Goal: Check status: Check status

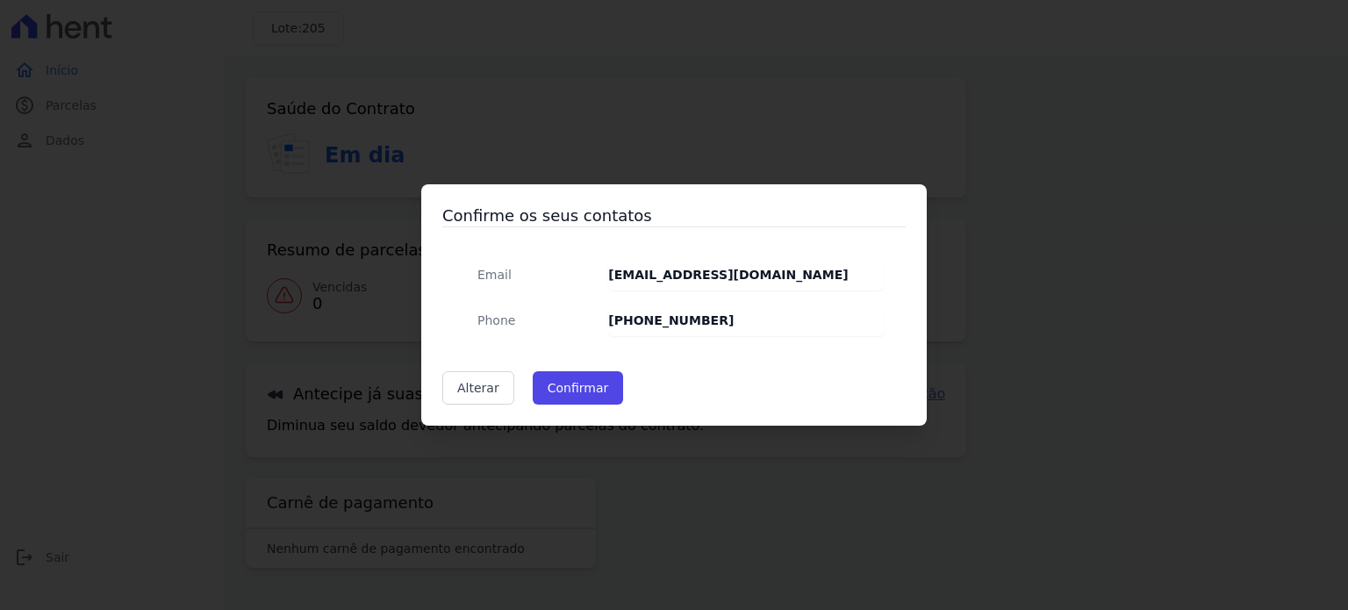
click at [944, 165] on div "Confirme os seus contatos Email [EMAIL_ADDRESS][DOMAIN_NAME] Phone [PHONE_NUMBE…" at bounding box center [674, 305] width 1348 height 610
click at [468, 383] on link "Alterar" at bounding box center [478, 387] width 72 height 33
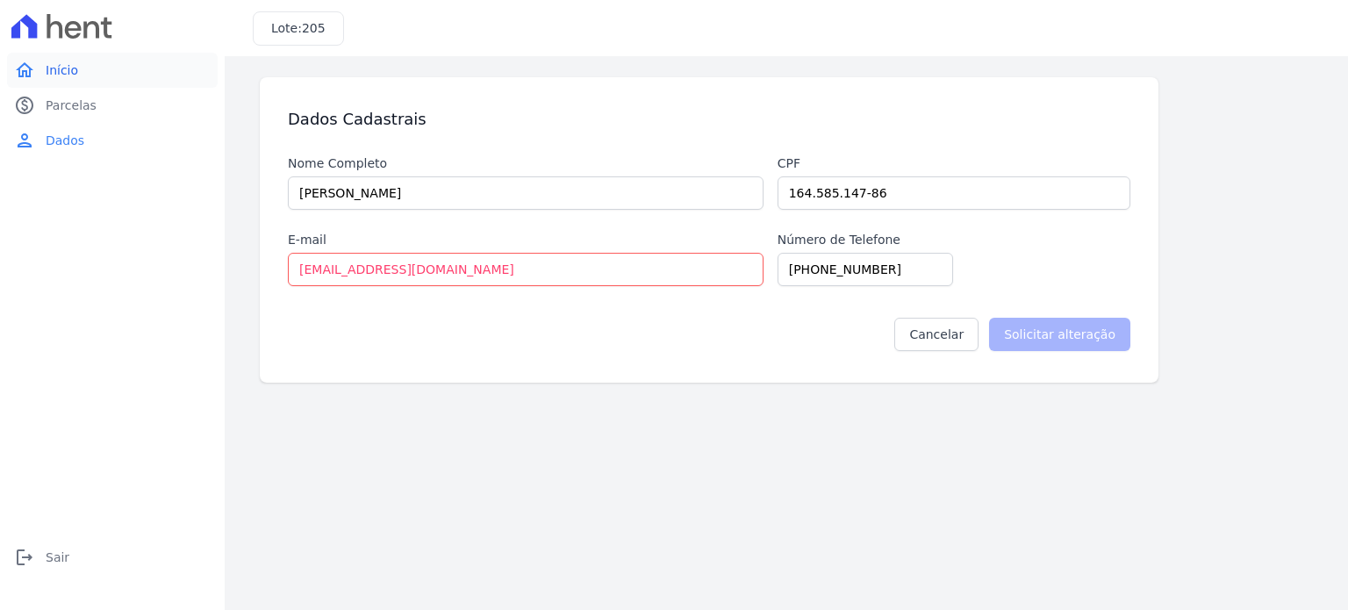
click at [85, 68] on link "home Início" at bounding box center [112, 70] width 211 height 35
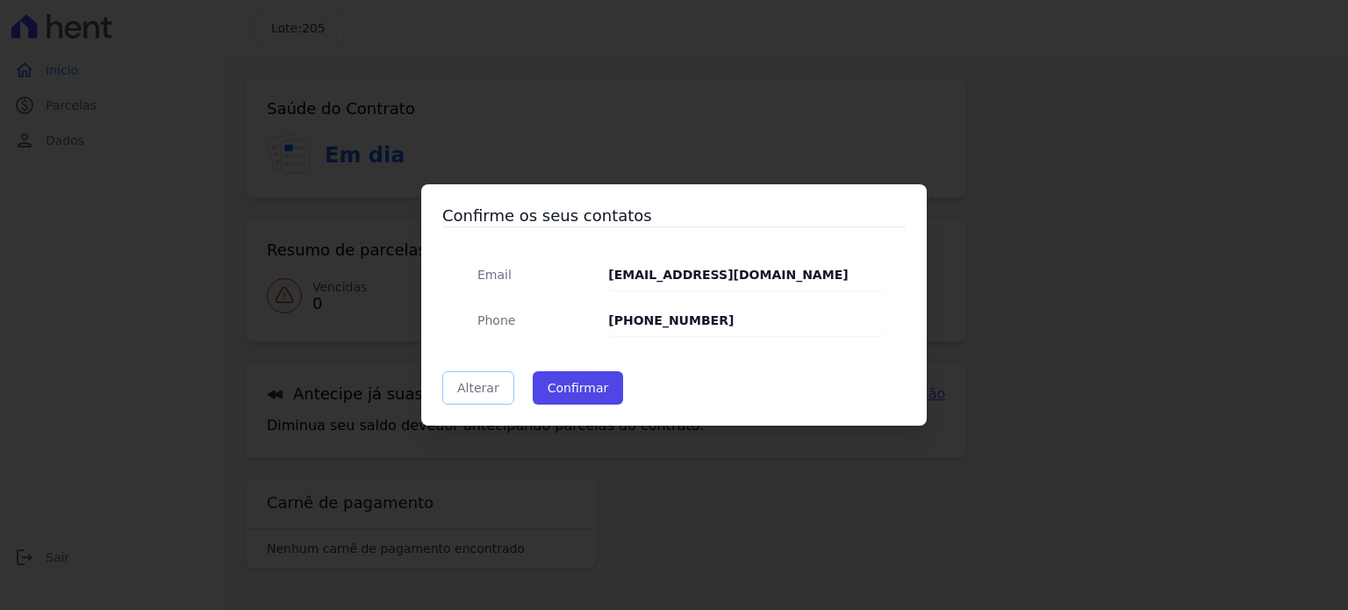
click at [453, 385] on link "Alterar" at bounding box center [478, 387] width 72 height 33
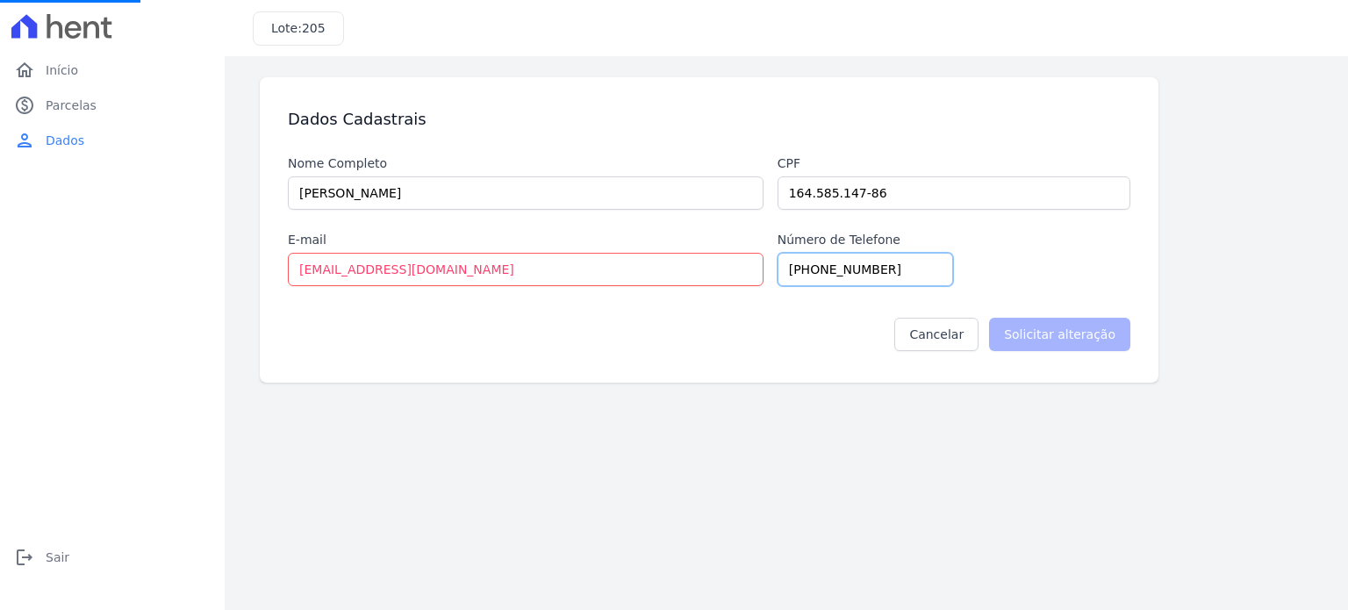
drag, startPoint x: 872, startPoint y: 263, endPoint x: 905, endPoint y: 265, distance: 32.5
click at [873, 263] on input "[PHONE_NUMBER]" at bounding box center [864, 269] width 175 height 33
click at [805, 268] on input "[PHONE_NUMBER]" at bounding box center [864, 269] width 175 height 33
click at [807, 276] on input "[PHONE_NUMBER]" at bounding box center [864, 269] width 175 height 33
click at [827, 272] on input "[PHONE_NUMBER]" at bounding box center [864, 269] width 175 height 33
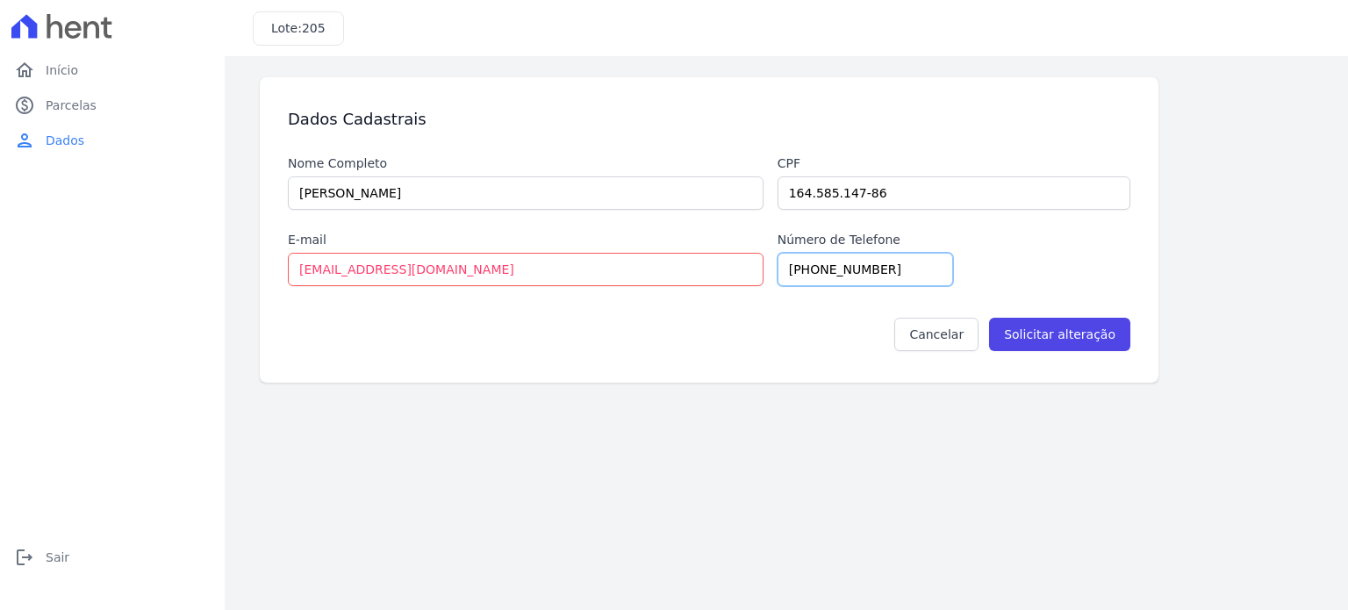
drag, startPoint x: 837, startPoint y: 273, endPoint x: 826, endPoint y: 264, distance: 13.7
click at [826, 264] on input "[PHONE_NUMBER]" at bounding box center [864, 269] width 175 height 33
drag, startPoint x: 905, startPoint y: 268, endPoint x: 839, endPoint y: 278, distance: 67.4
click at [839, 278] on input "[PHONE_NUMBER]" at bounding box center [864, 269] width 175 height 33
type input "[PHONE_NUMBER]"
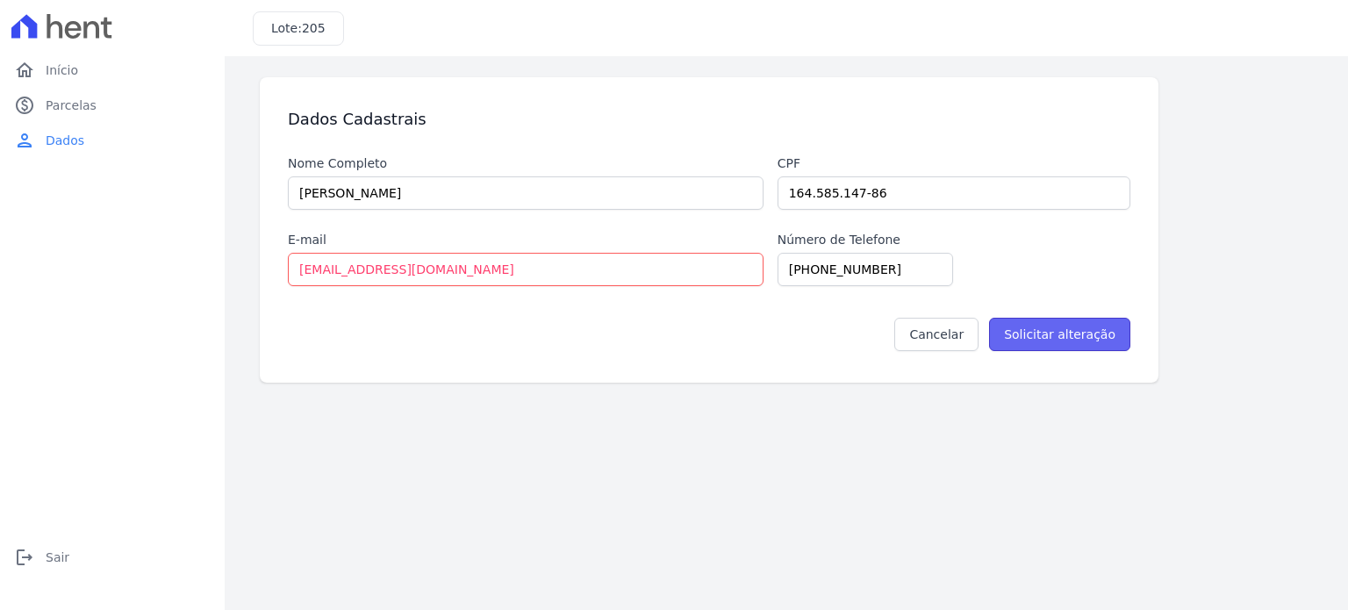
click at [1032, 326] on input "Solicitar alteração" at bounding box center [1059, 334] width 141 height 33
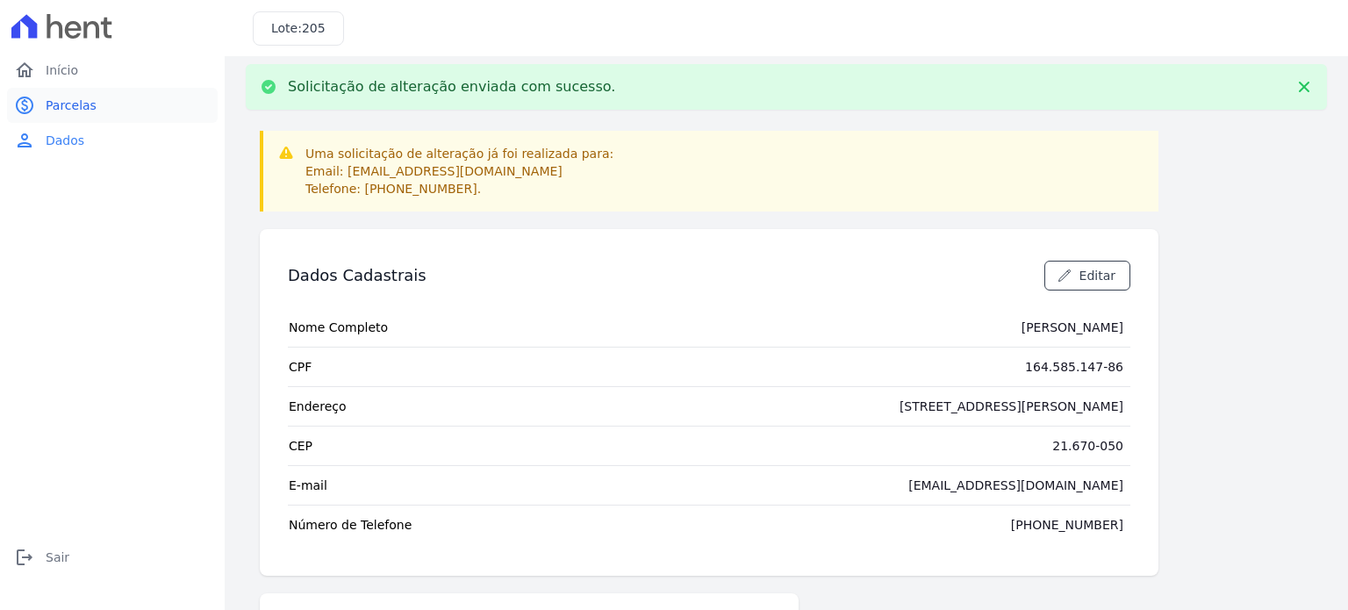
scroll to position [11, 0]
click at [132, 80] on link "home Início" at bounding box center [112, 70] width 211 height 35
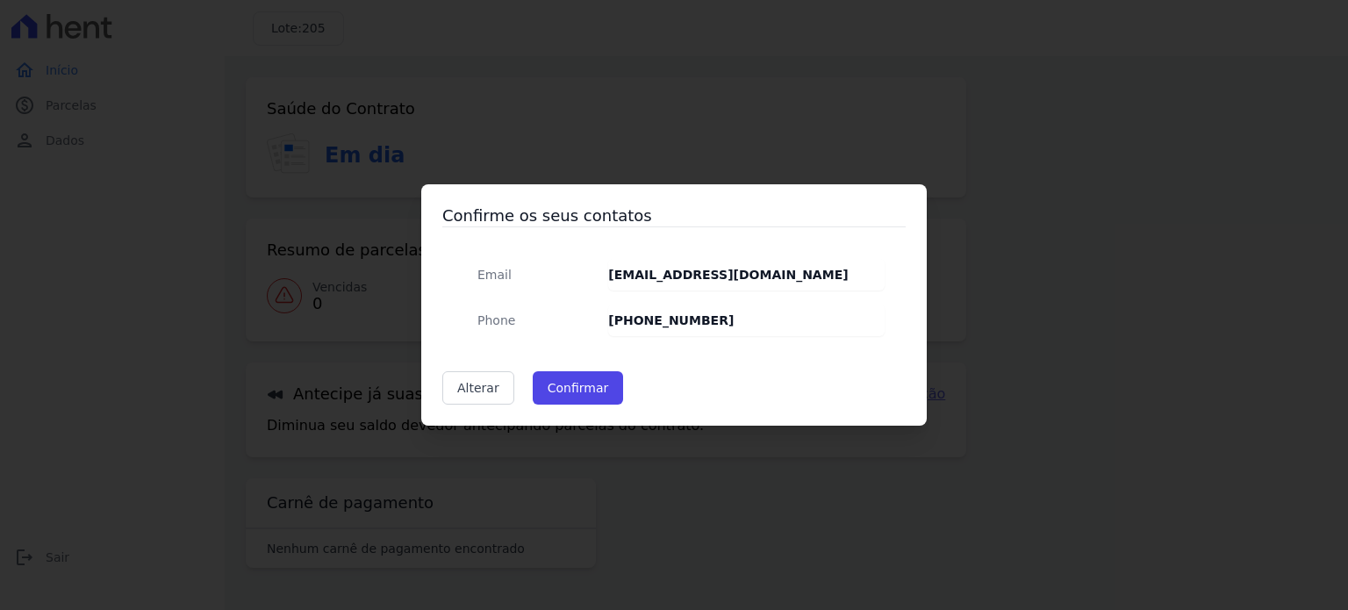
click at [975, 141] on div "Confirme os seus contatos Email [EMAIL_ADDRESS][DOMAIN_NAME] Phone [PHONE_NUMBE…" at bounding box center [674, 305] width 1348 height 610
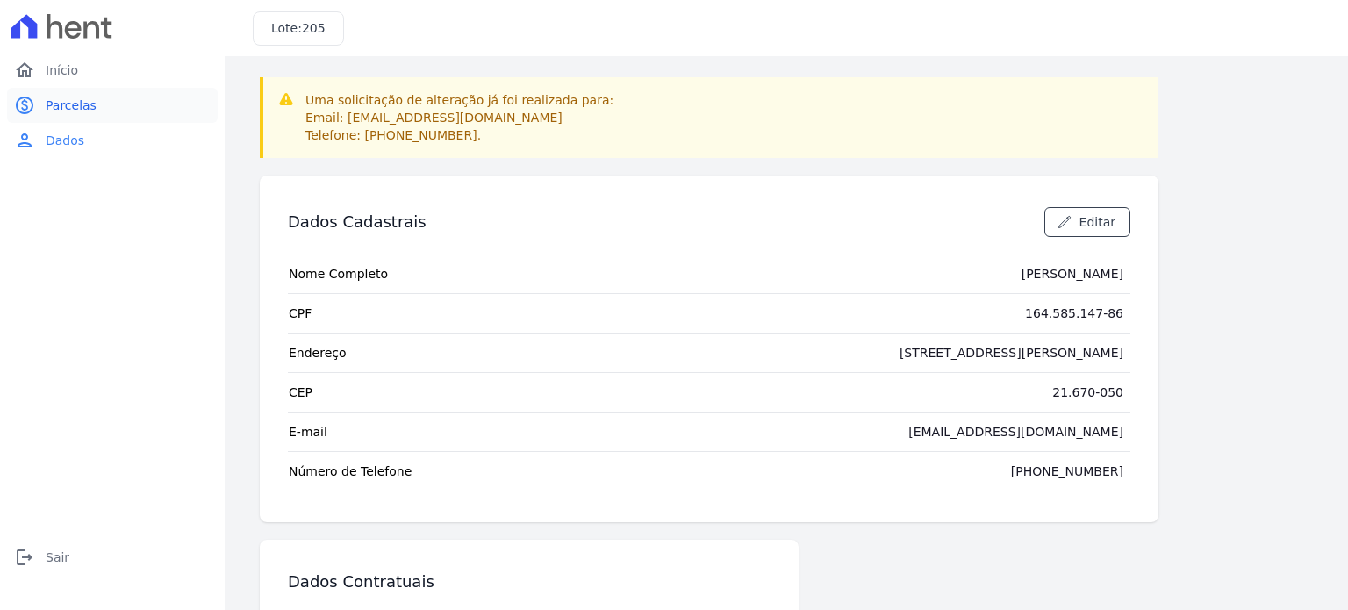
click at [53, 113] on span "Parcelas" at bounding box center [71, 106] width 51 height 18
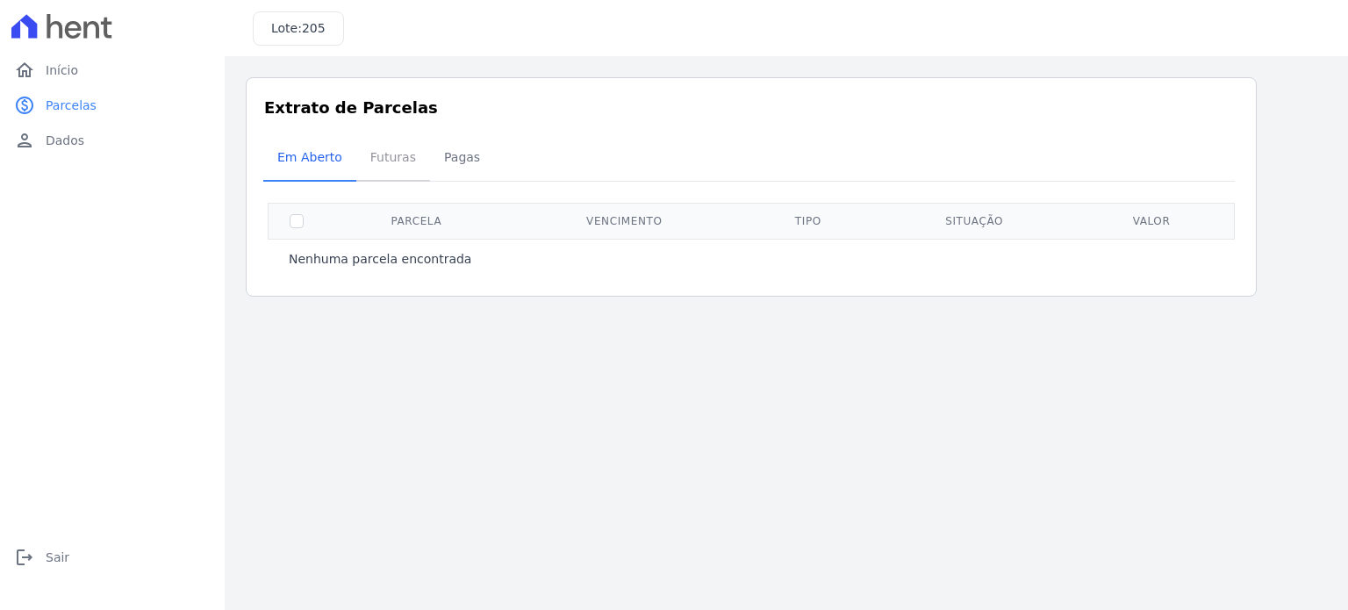
click at [397, 150] on span "Futuras" at bounding box center [393, 157] width 67 height 35
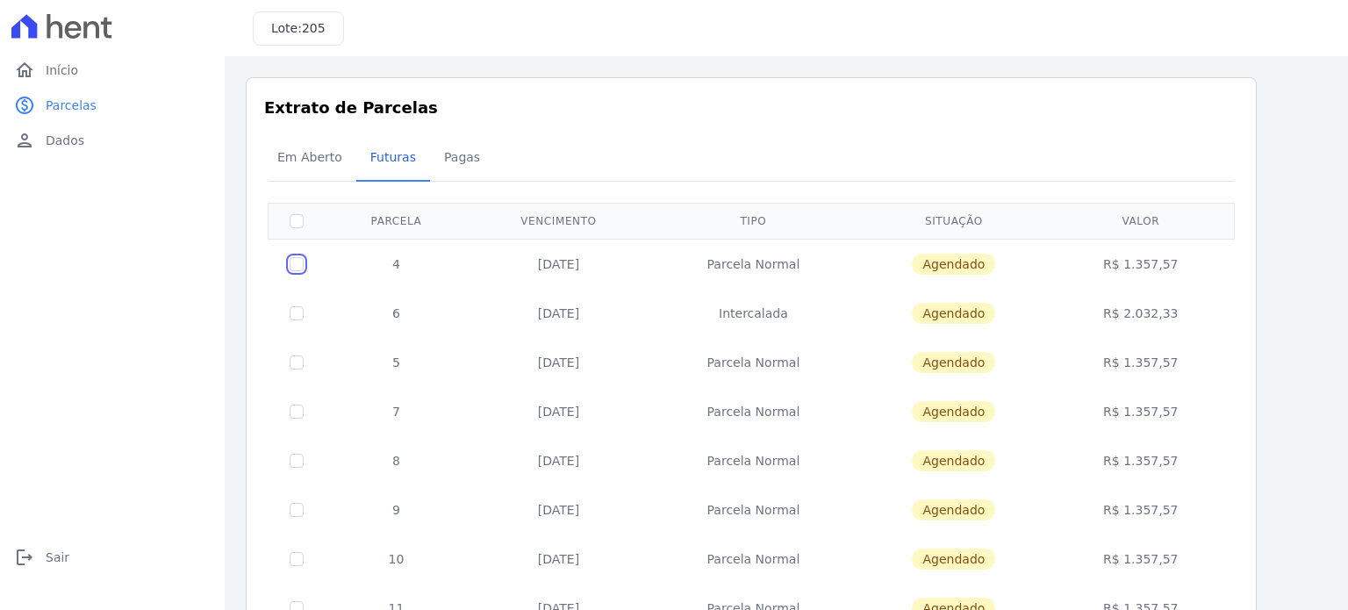
click at [291, 263] on input "checkbox" at bounding box center [297, 264] width 14 height 14
checkbox input "true"
click at [990, 267] on span "Agendado" at bounding box center [953, 264] width 83 height 21
click at [896, 266] on td "Agendado" at bounding box center [953, 264] width 193 height 50
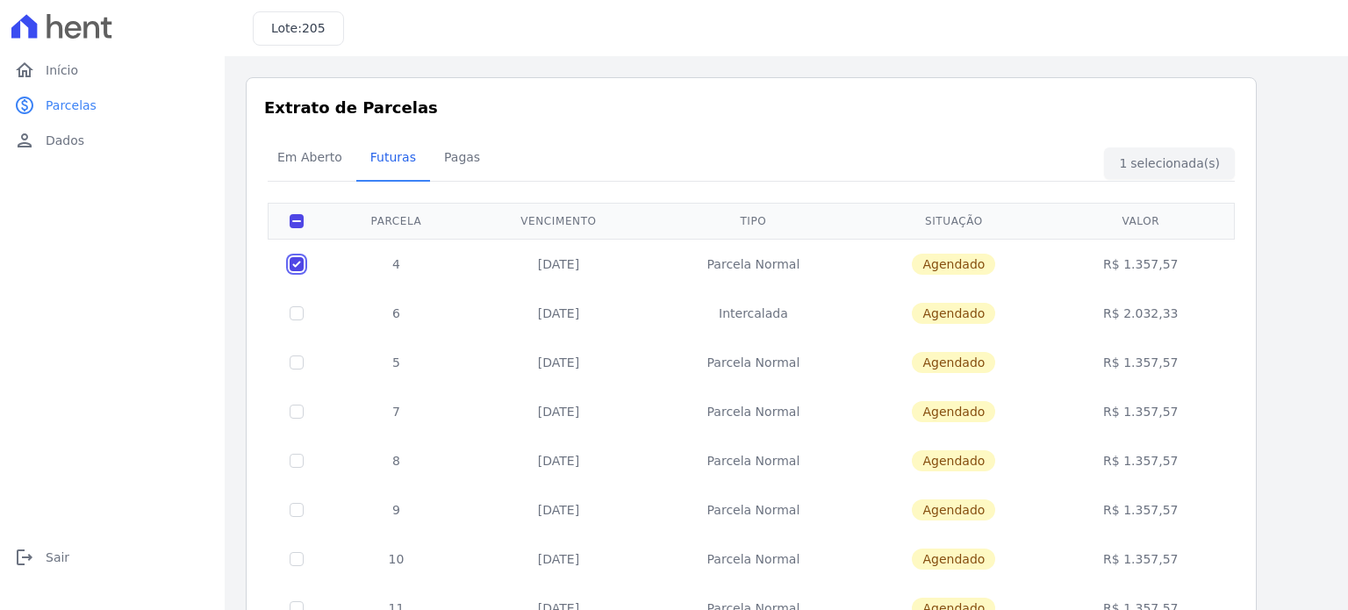
click at [298, 259] on input "checkbox" at bounding box center [297, 264] width 14 height 14
checkbox input "false"
click at [463, 157] on span "Pagas" at bounding box center [461, 157] width 57 height 35
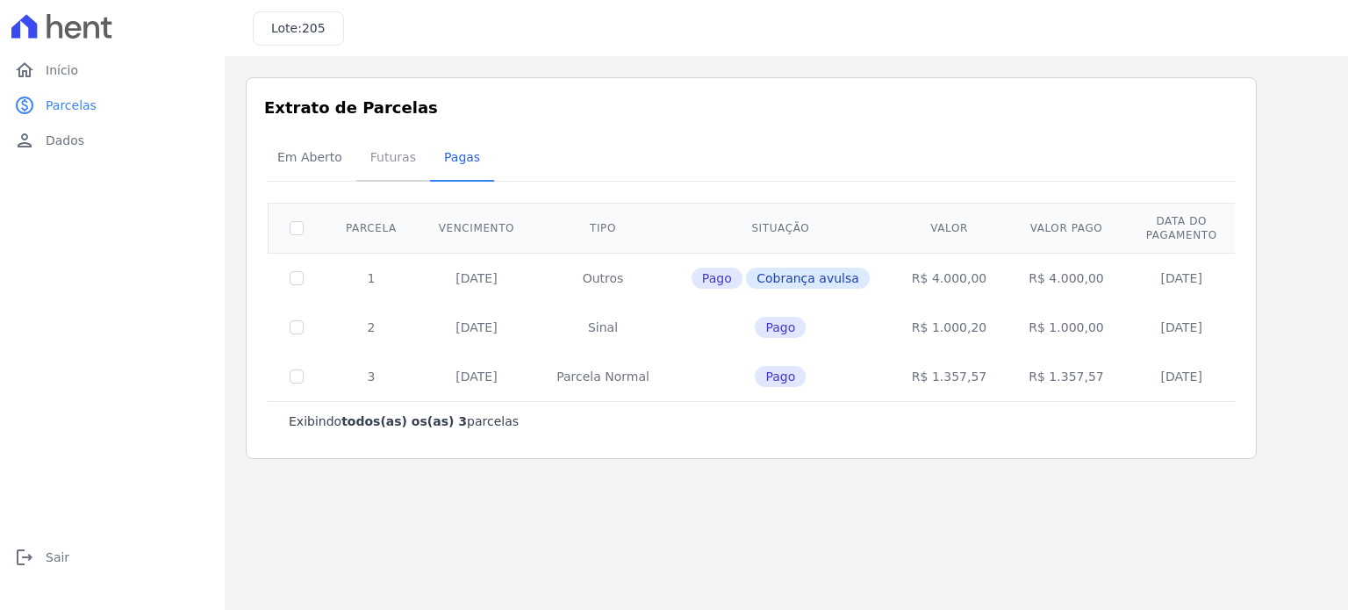
click at [390, 155] on span "Futuras" at bounding box center [393, 157] width 67 height 35
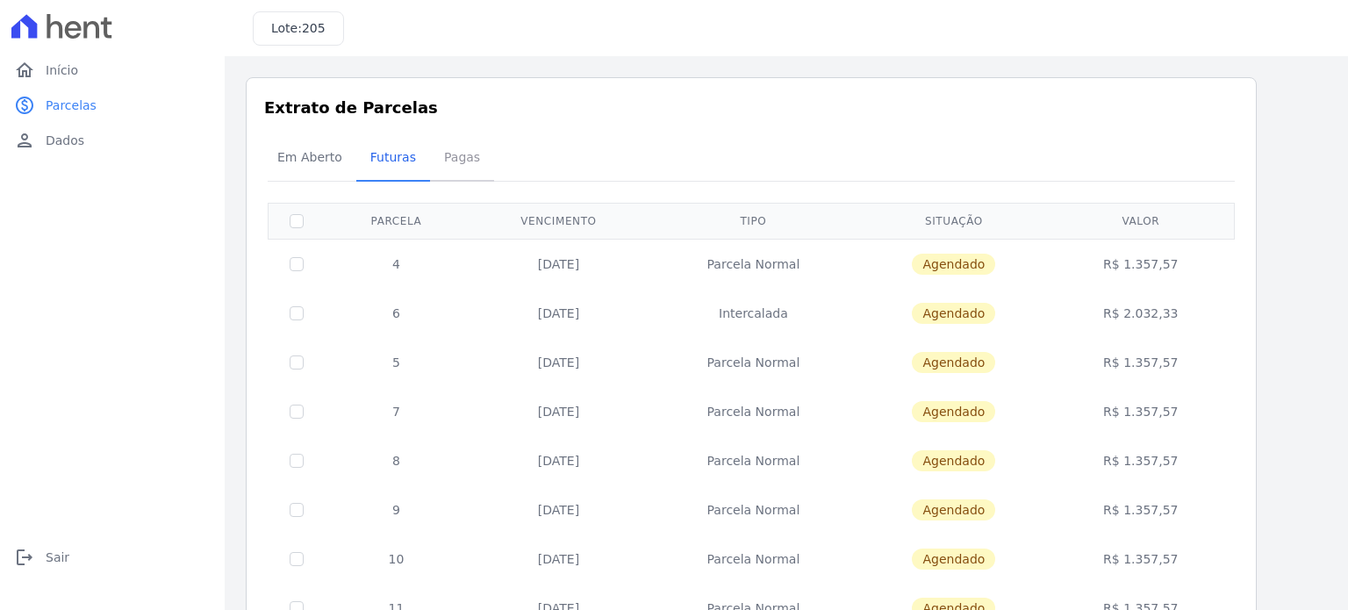
click at [441, 165] on span "Pagas" at bounding box center [461, 157] width 57 height 35
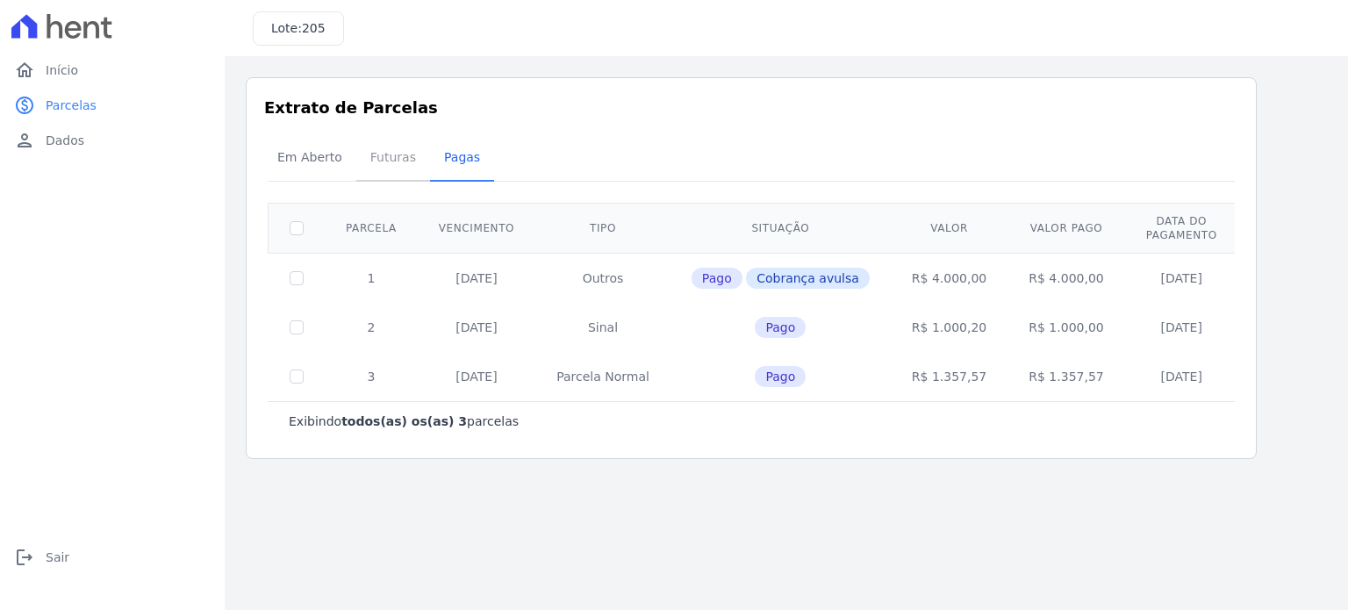
click at [380, 161] on span "Futuras" at bounding box center [393, 157] width 67 height 35
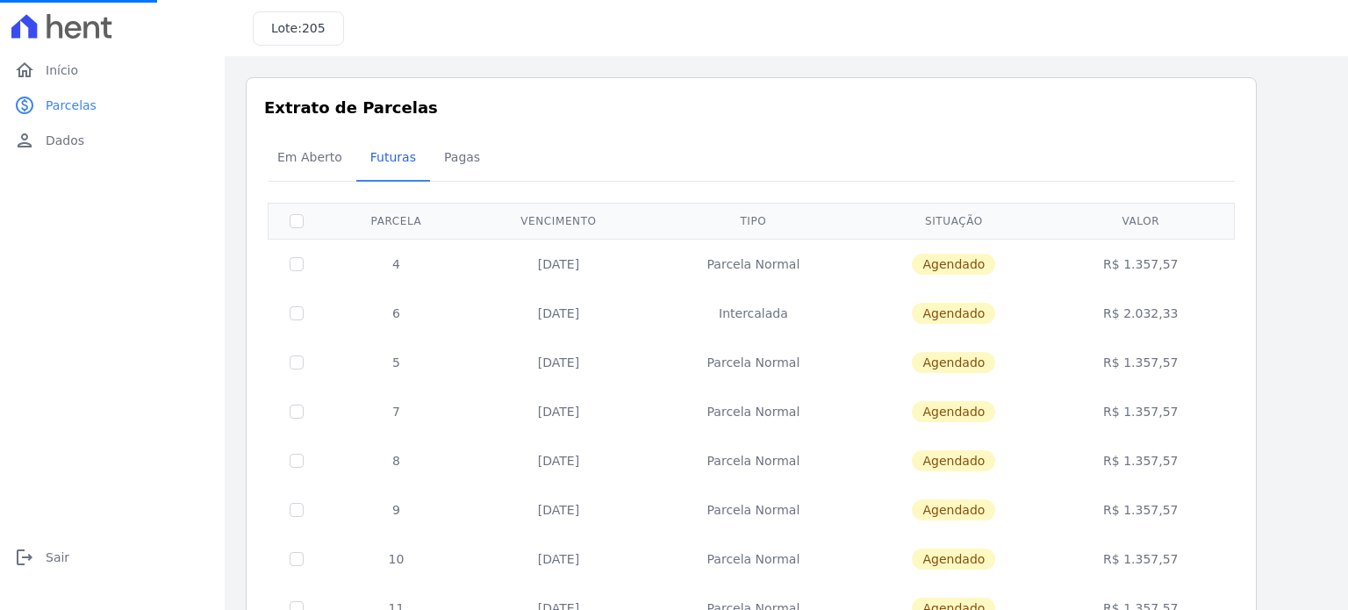
click at [767, 270] on td "Parcela Normal" at bounding box center [753, 264] width 208 height 50
